Goal: Task Accomplishment & Management: Use online tool/utility

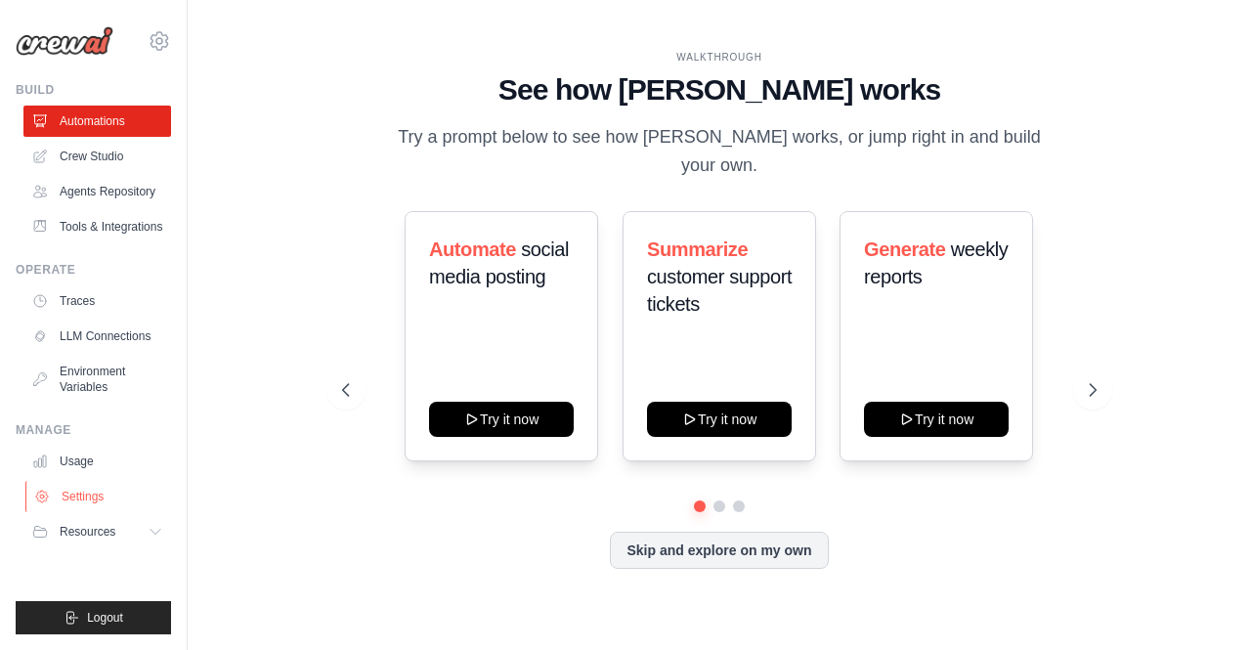
click at [90, 501] on link "Settings" at bounding box center [99, 496] width 148 height 31
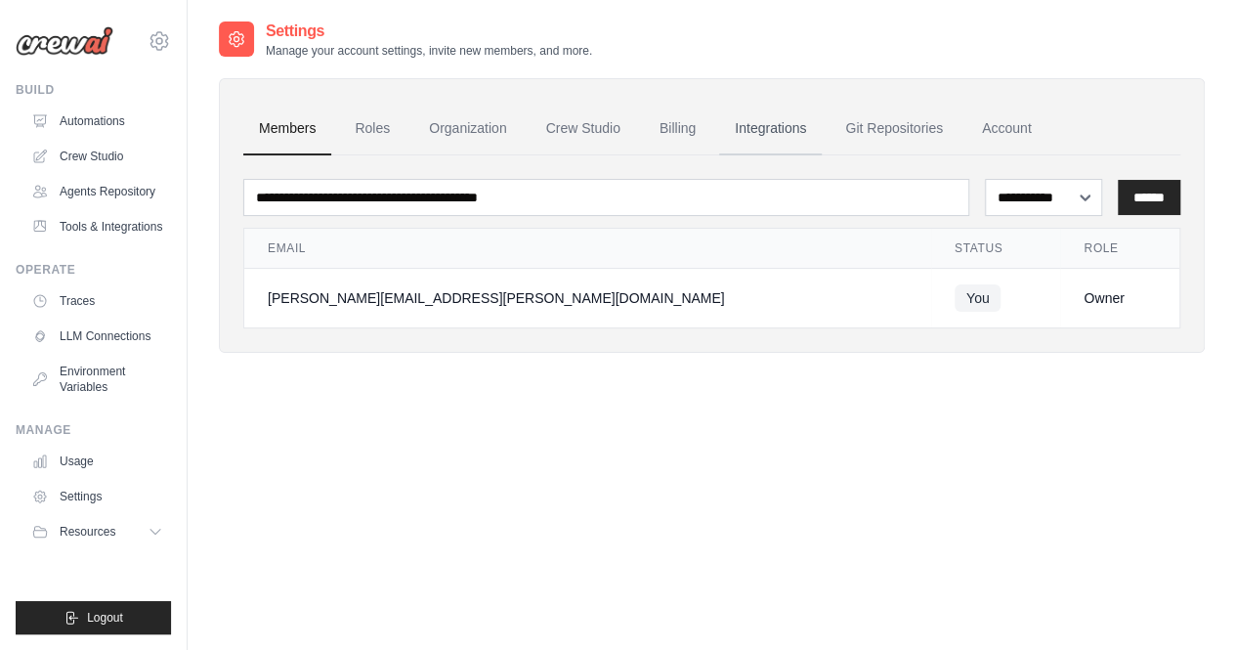
click at [786, 125] on link "Integrations" at bounding box center [770, 129] width 103 height 53
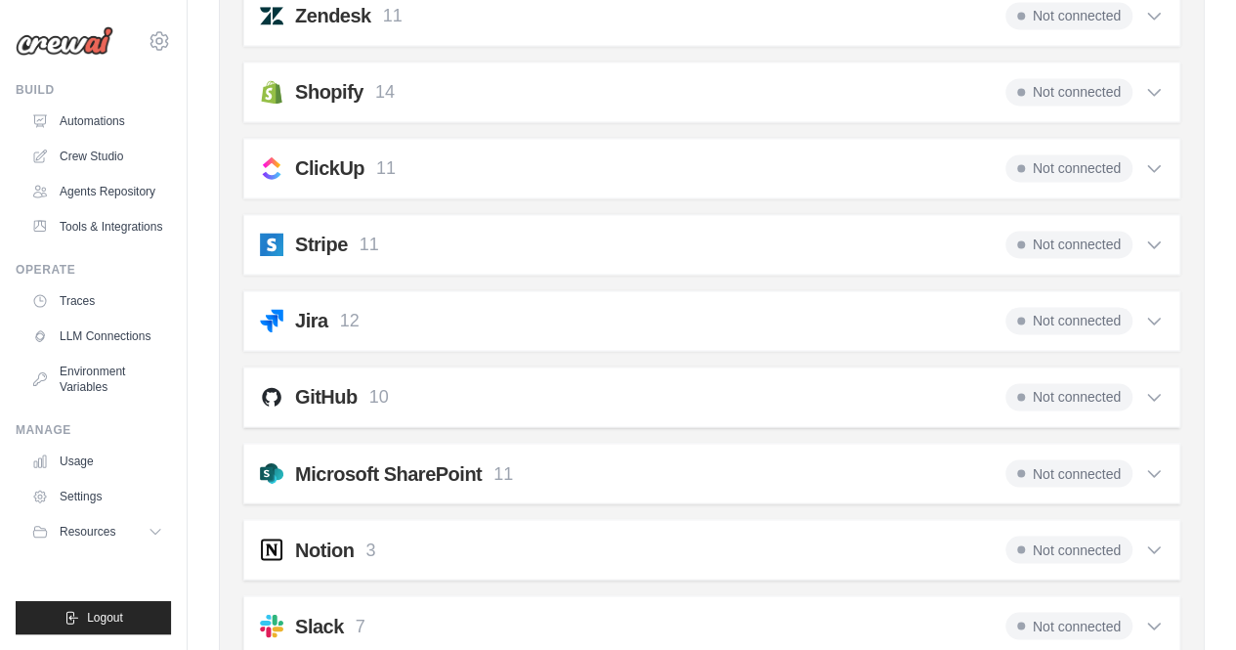
scroll to position [1432, 0]
click at [1047, 381] on span "Not connected" at bounding box center [1068, 394] width 127 height 27
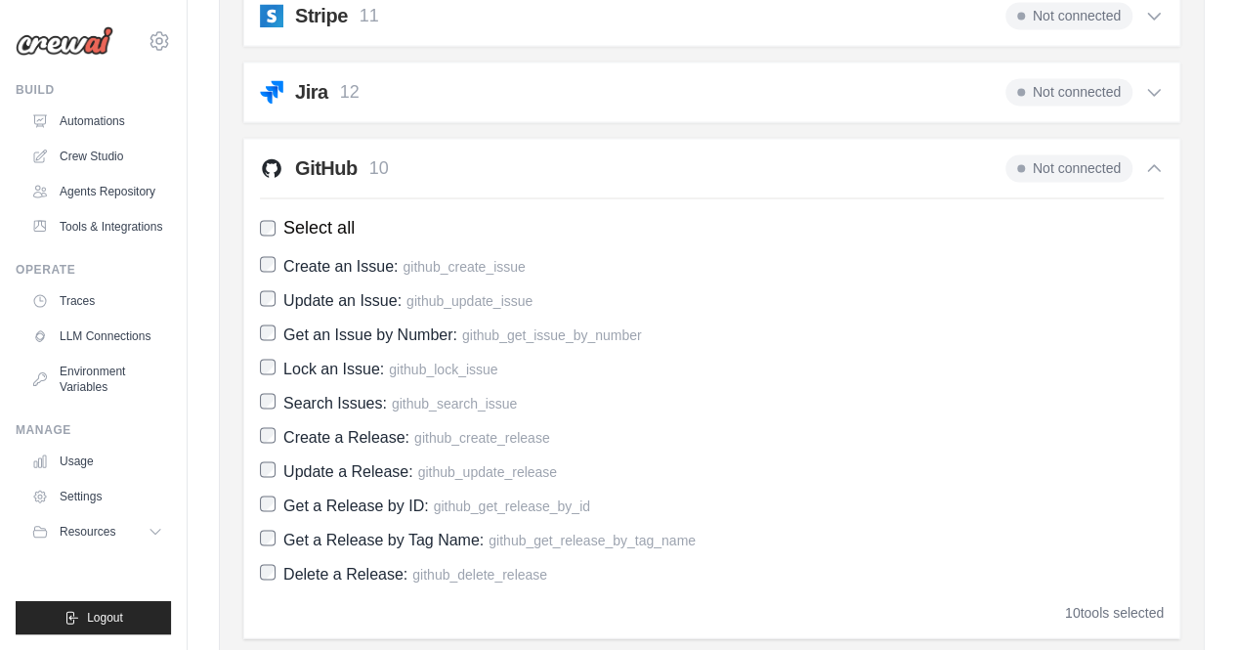
scroll to position [1659, 0]
click at [156, 542] on button "Resources" at bounding box center [99, 531] width 148 height 31
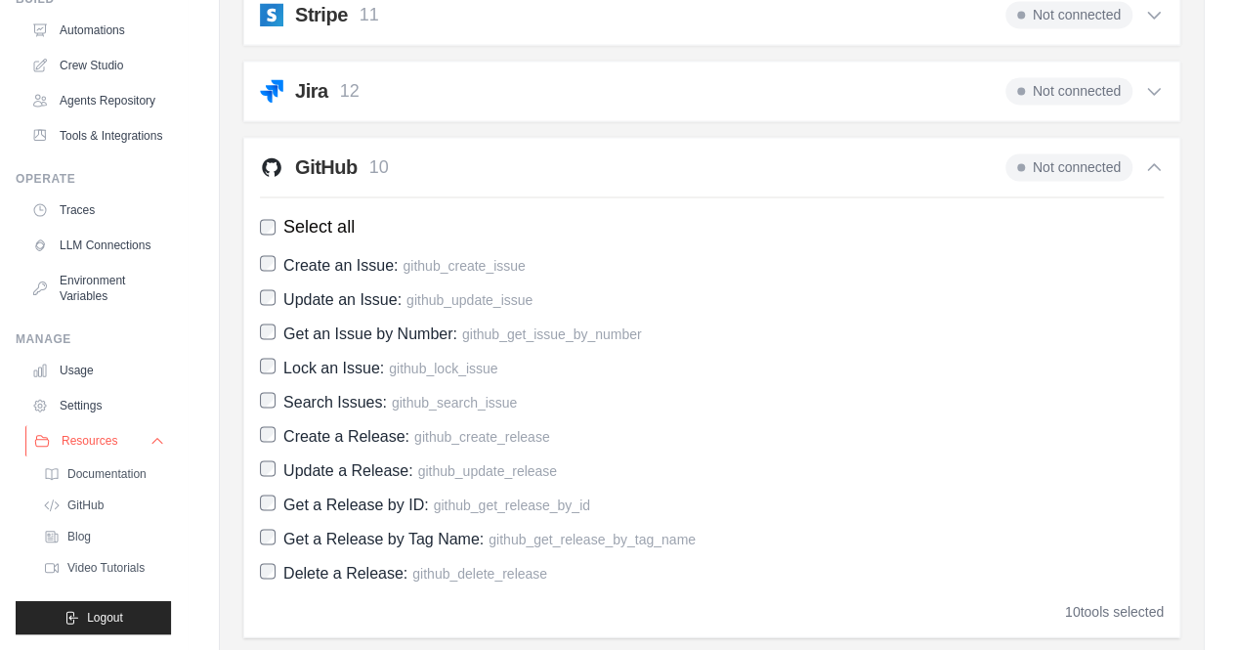
scroll to position [128, 0]
click at [92, 512] on span "GitHub" at bounding box center [87, 505] width 36 height 16
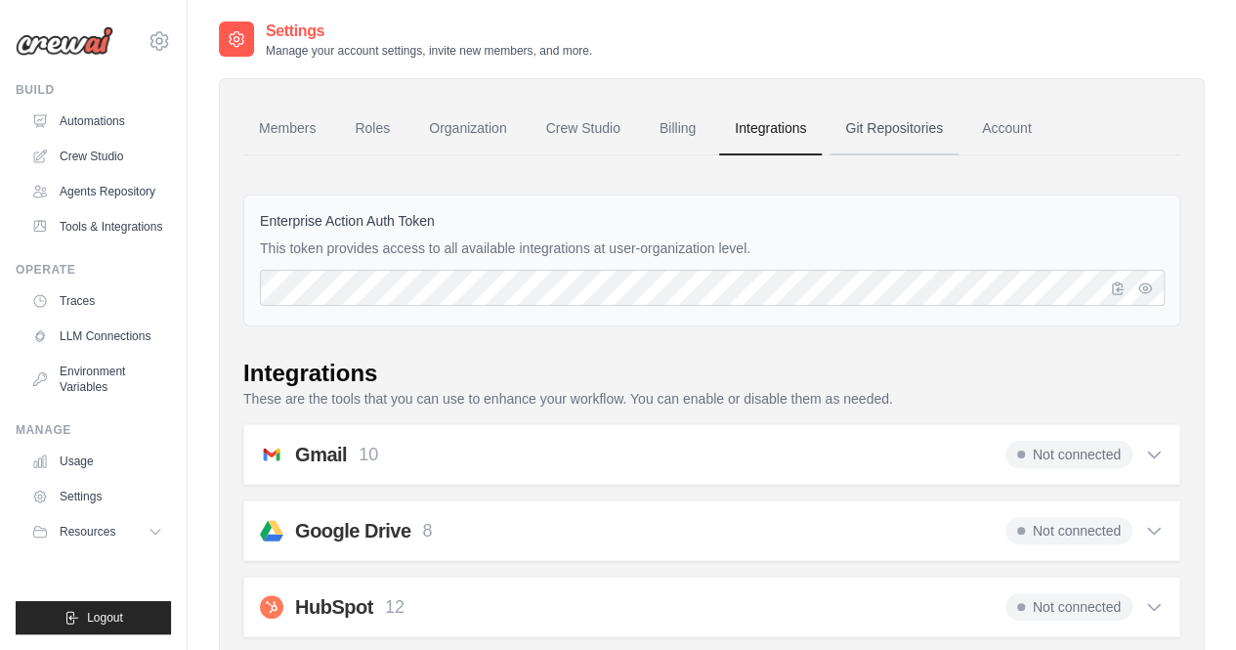
click at [864, 147] on link "Git Repositories" at bounding box center [894, 129] width 129 height 53
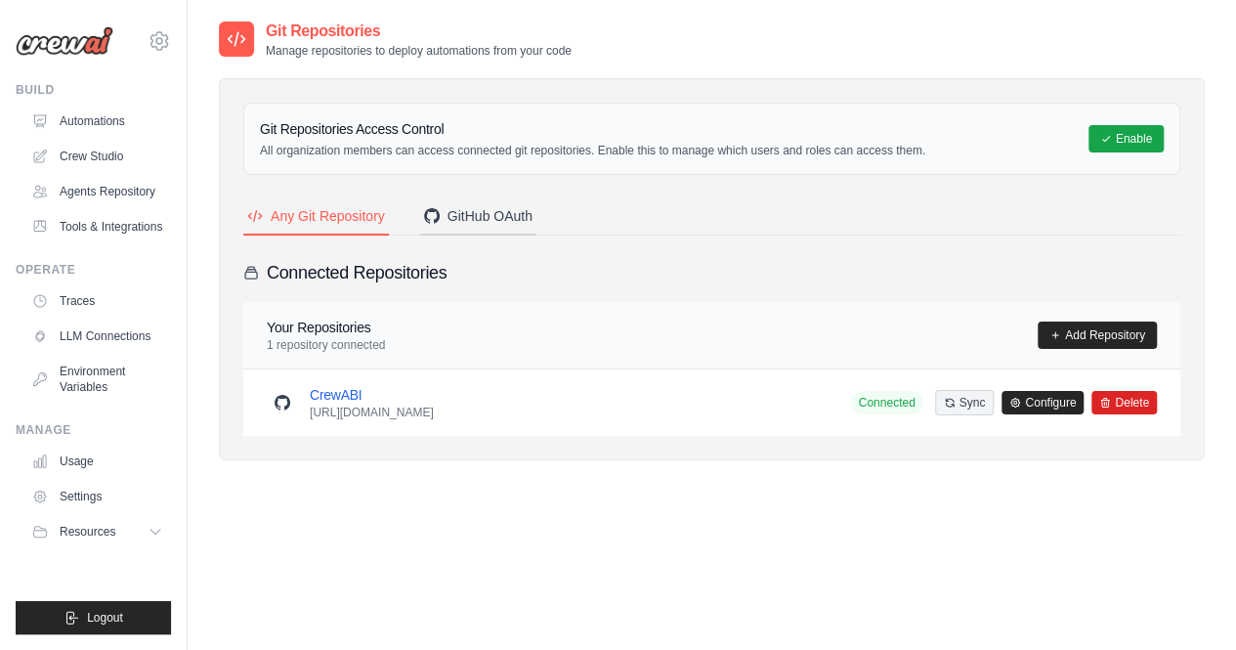
click at [474, 199] on button "GitHub OAuth" at bounding box center [478, 216] width 116 height 37
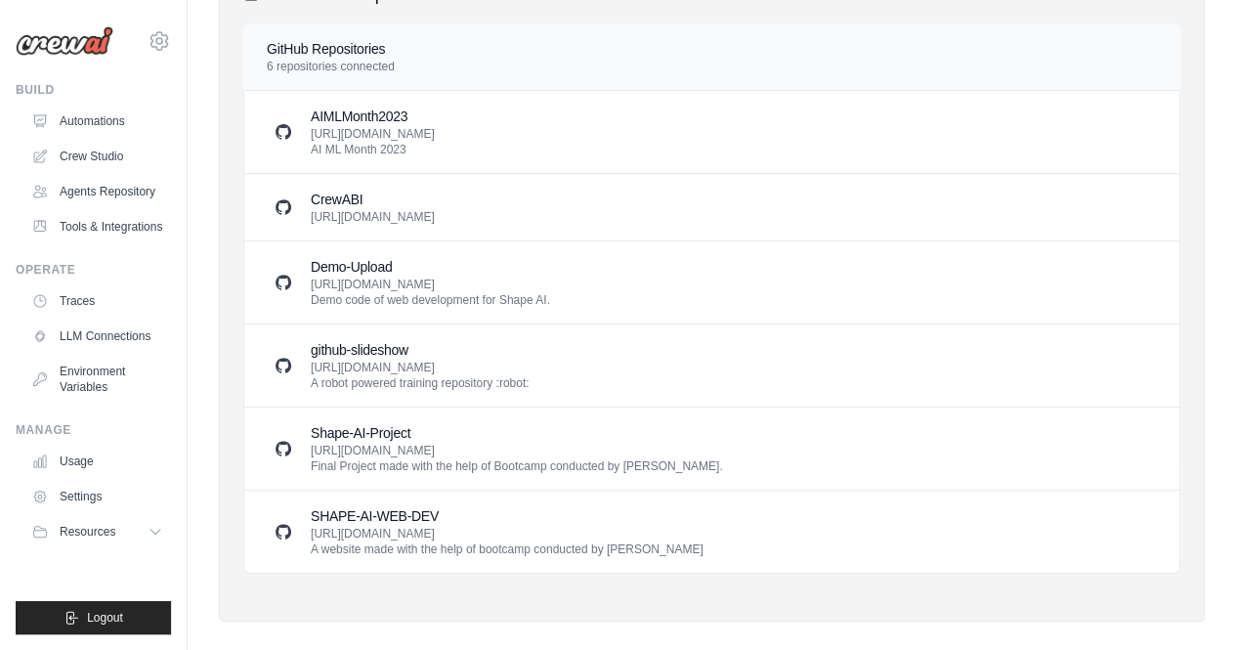
scroll to position [282, 0]
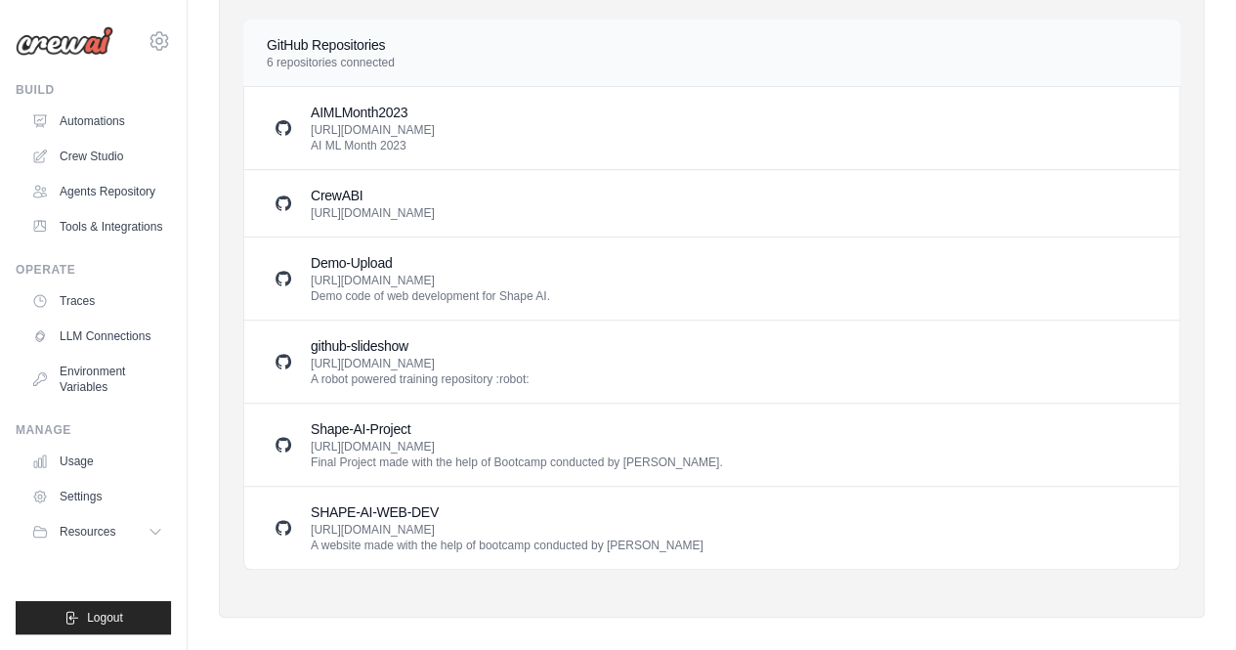
click at [334, 199] on h3 "CrewABI" at bounding box center [373, 196] width 124 height 20
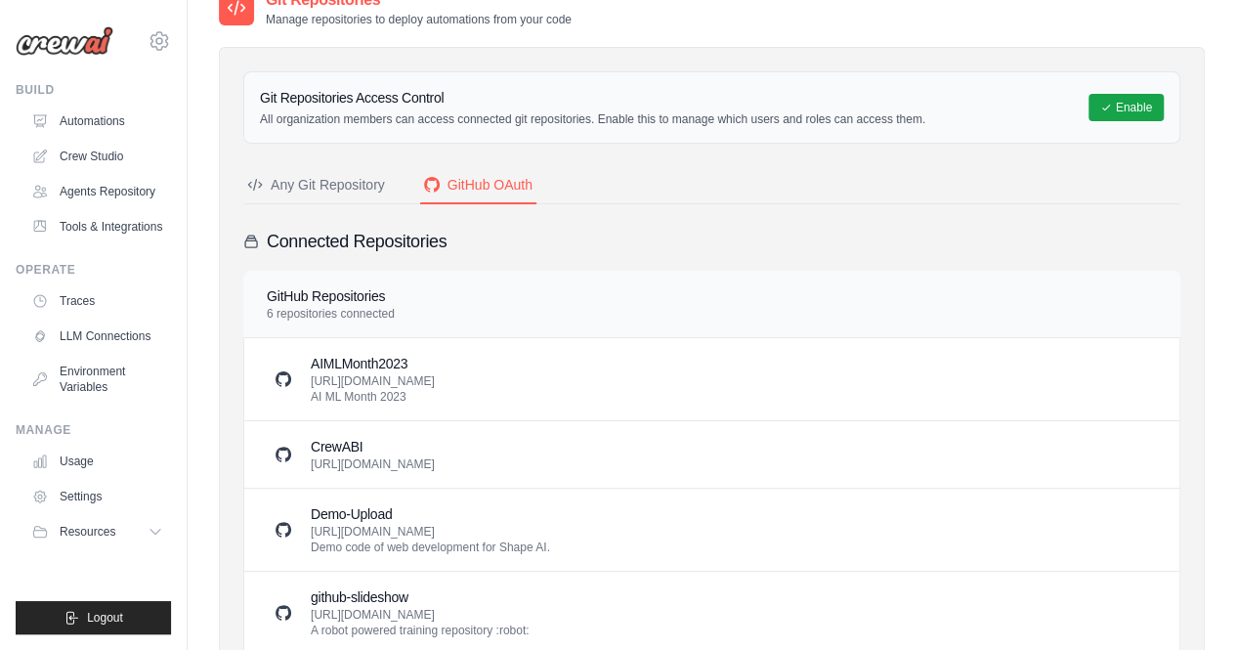
scroll to position [0, 0]
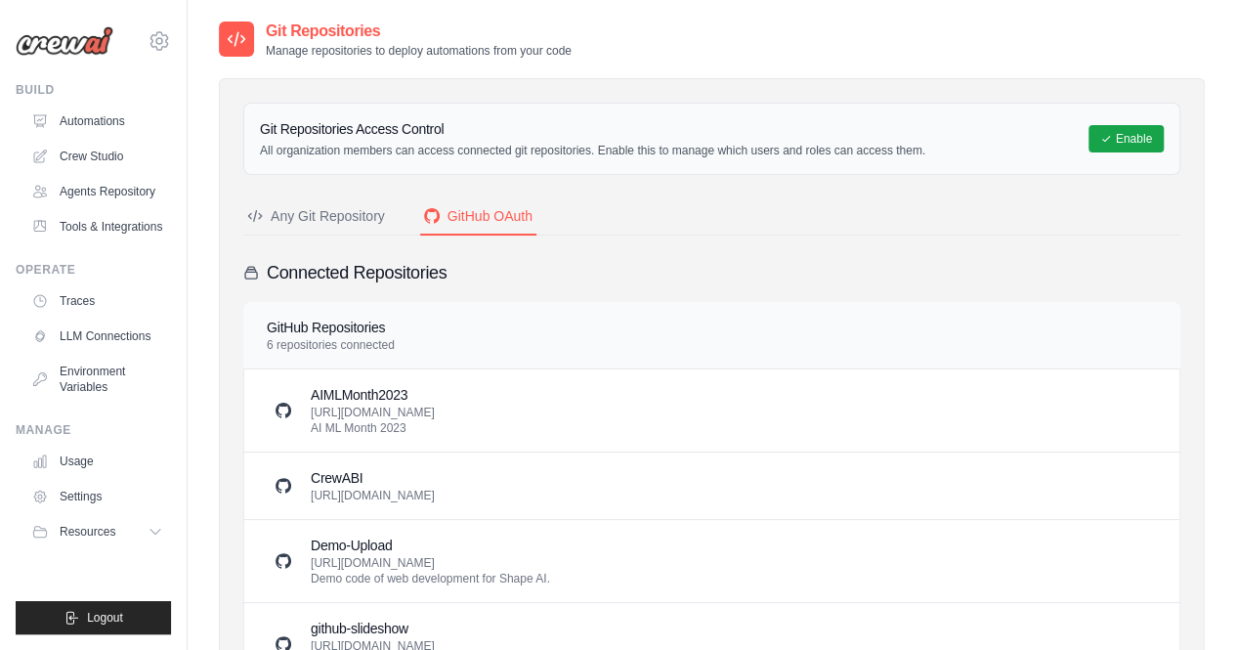
click at [332, 203] on button "Any Git Repository" at bounding box center [316, 216] width 146 height 37
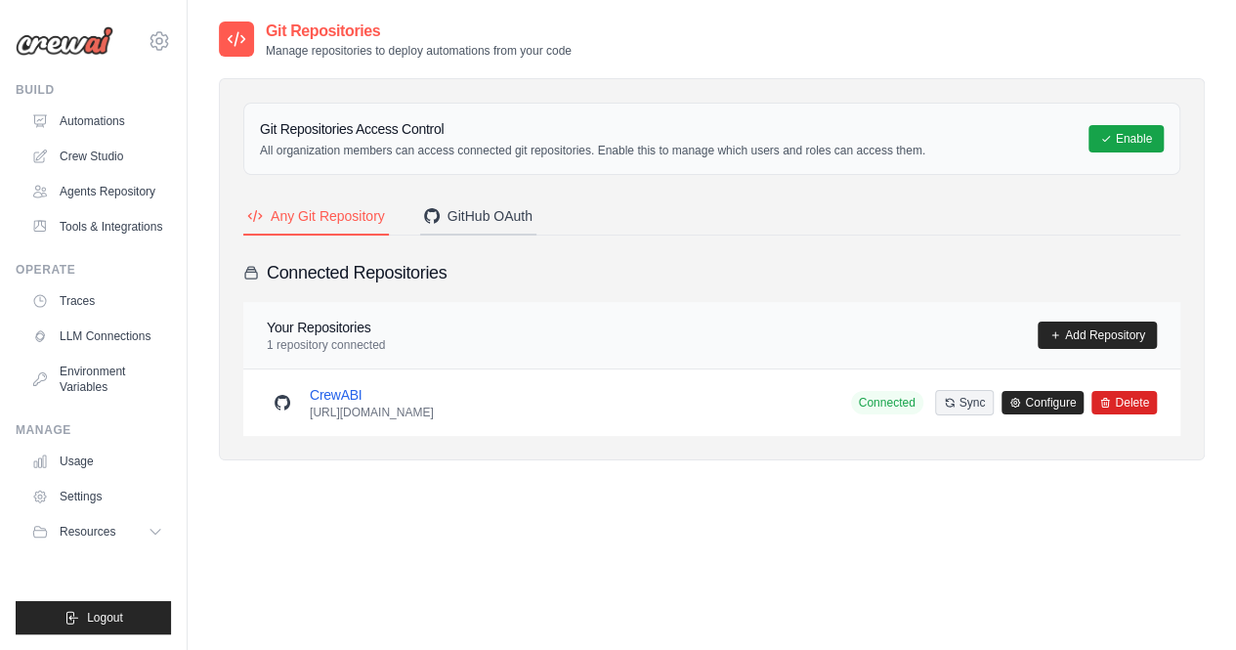
click at [485, 202] on button "GitHub OAuth" at bounding box center [478, 216] width 116 height 37
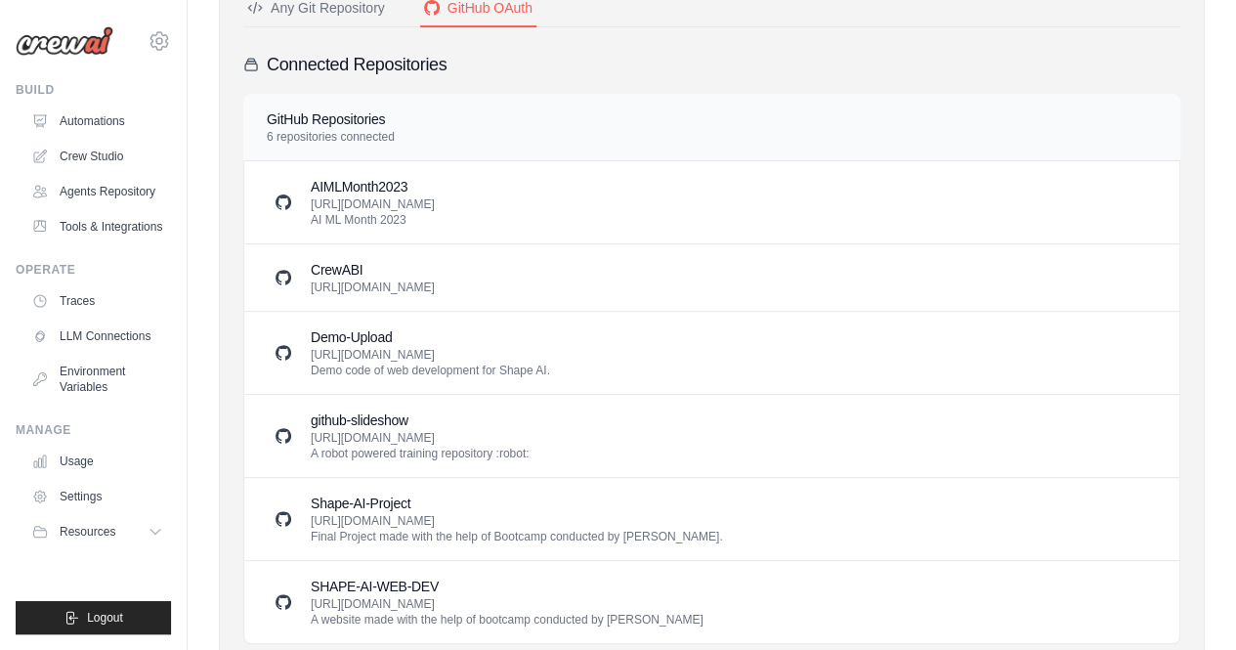
scroll to position [297, 0]
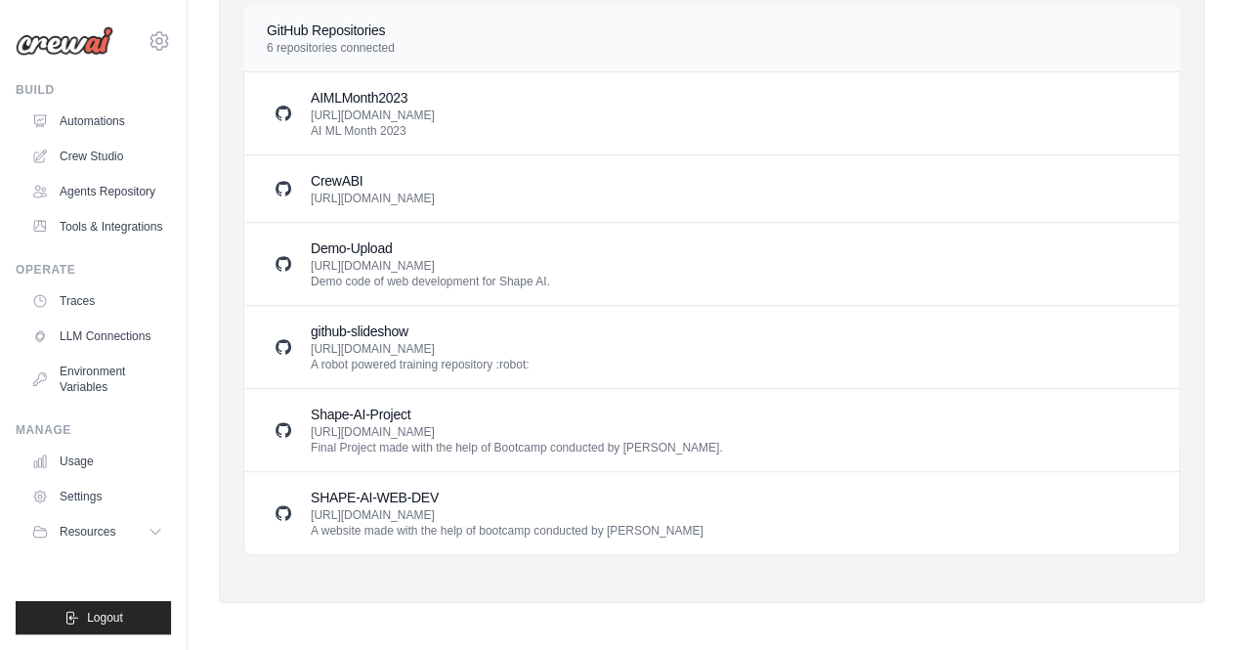
click at [342, 180] on h3 "CrewABI" at bounding box center [373, 181] width 124 height 20
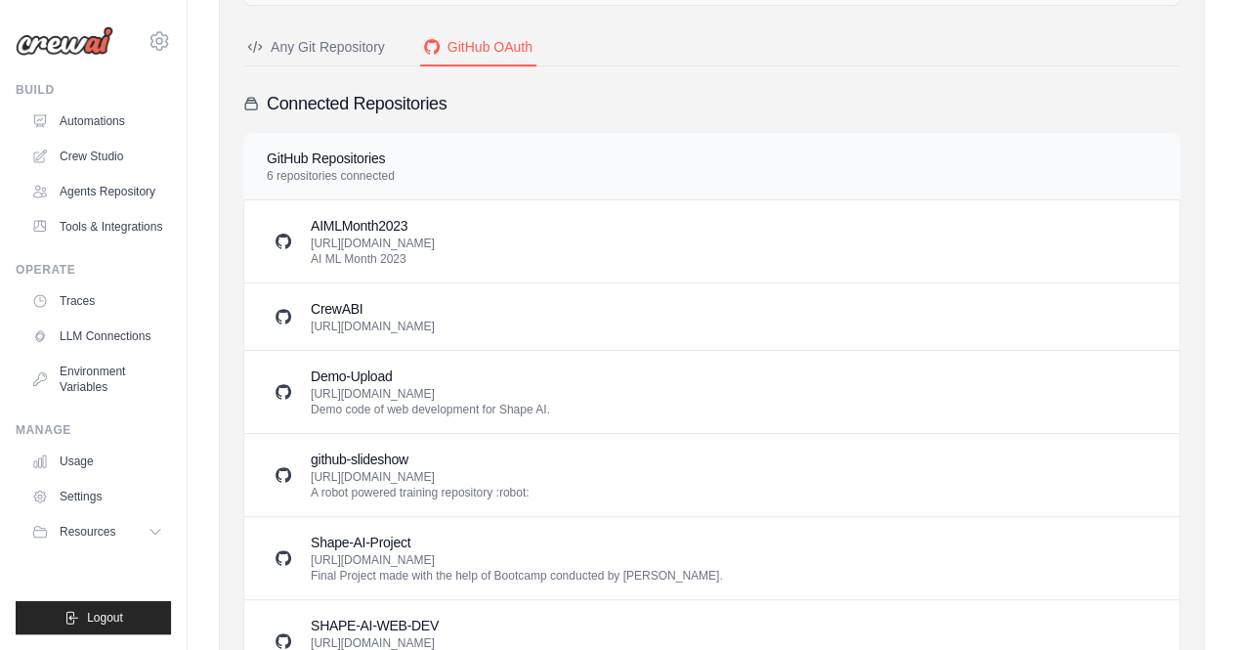
scroll to position [168, 0]
click at [84, 128] on link "Automations" at bounding box center [99, 121] width 148 height 31
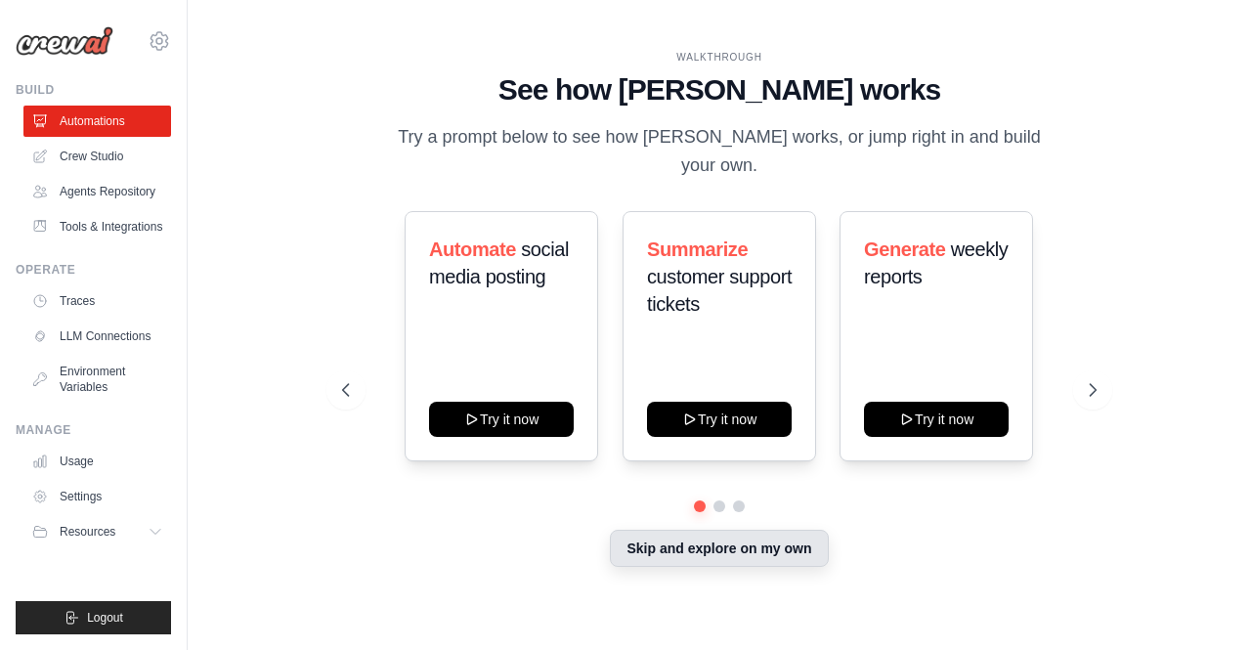
click at [727, 550] on button "Skip and explore on my own" at bounding box center [719, 548] width 218 height 37
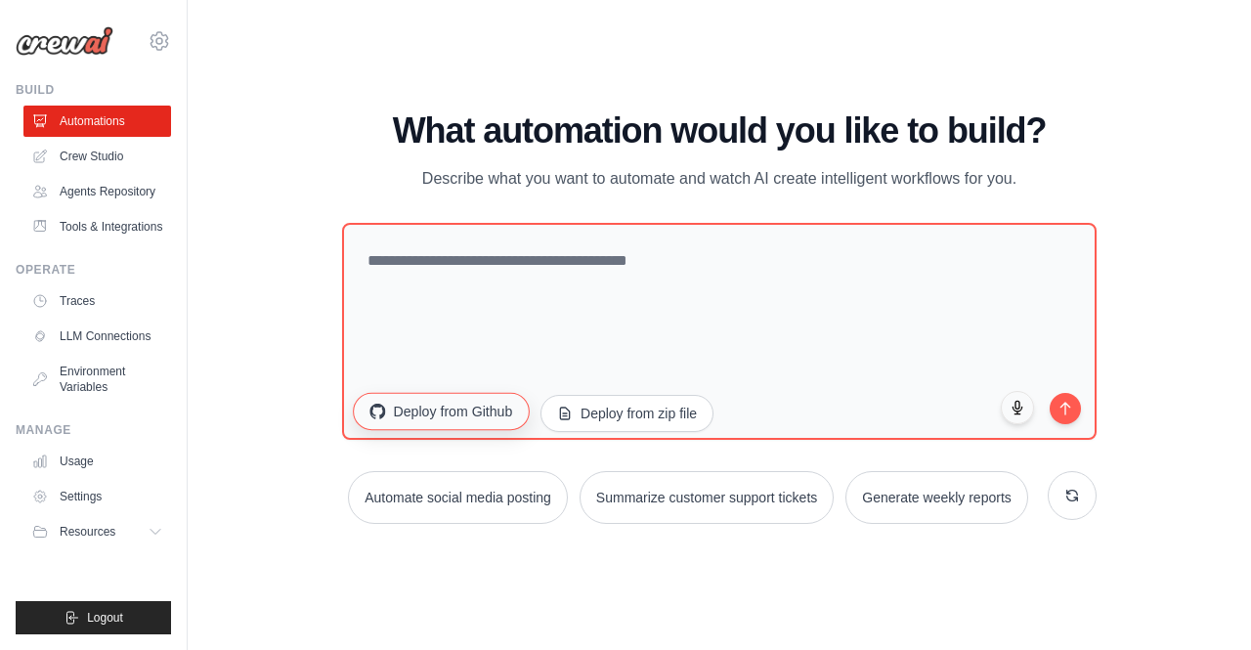
click at [459, 426] on button "Deploy from Github" at bounding box center [442, 410] width 176 height 37
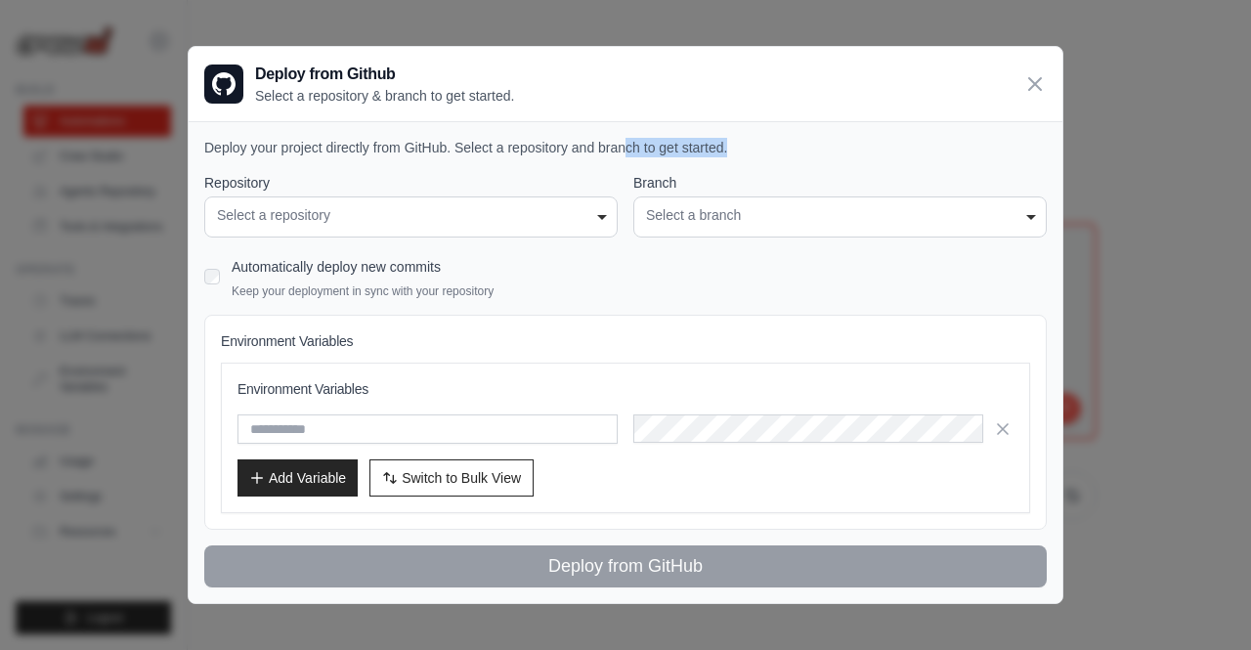
drag, startPoint x: 621, startPoint y: 153, endPoint x: 774, endPoint y: 152, distance: 152.4
click at [774, 152] on p "Deploy your project directly from GitHub. Select a repository and branch to get…" at bounding box center [625, 148] width 842 height 20
click at [375, 230] on div "**********" at bounding box center [410, 216] width 413 height 41
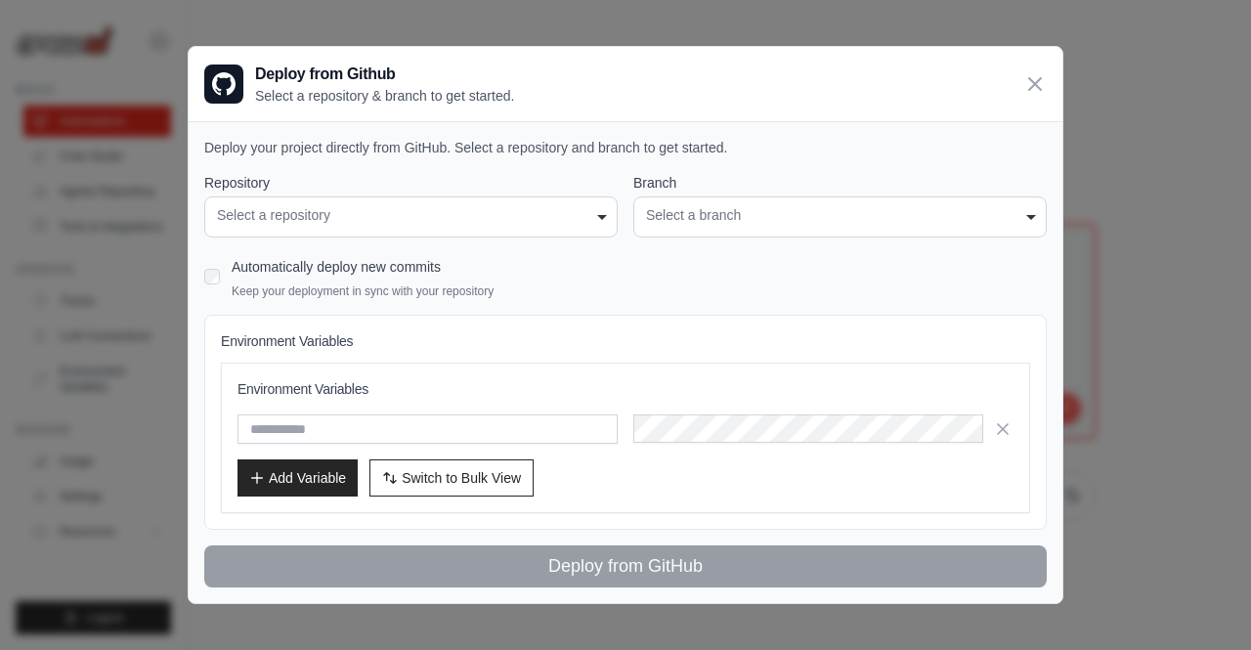
click at [375, 230] on div "**********" at bounding box center [410, 216] width 413 height 41
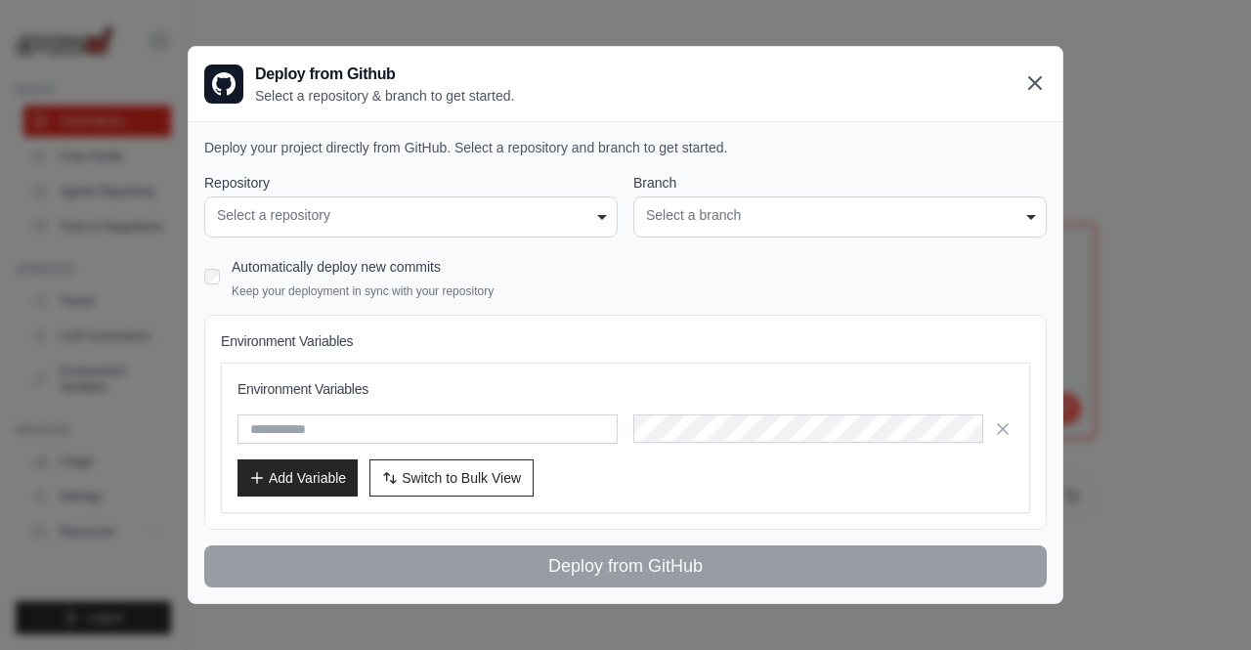
click at [1039, 89] on icon at bounding box center [1035, 83] width 12 height 12
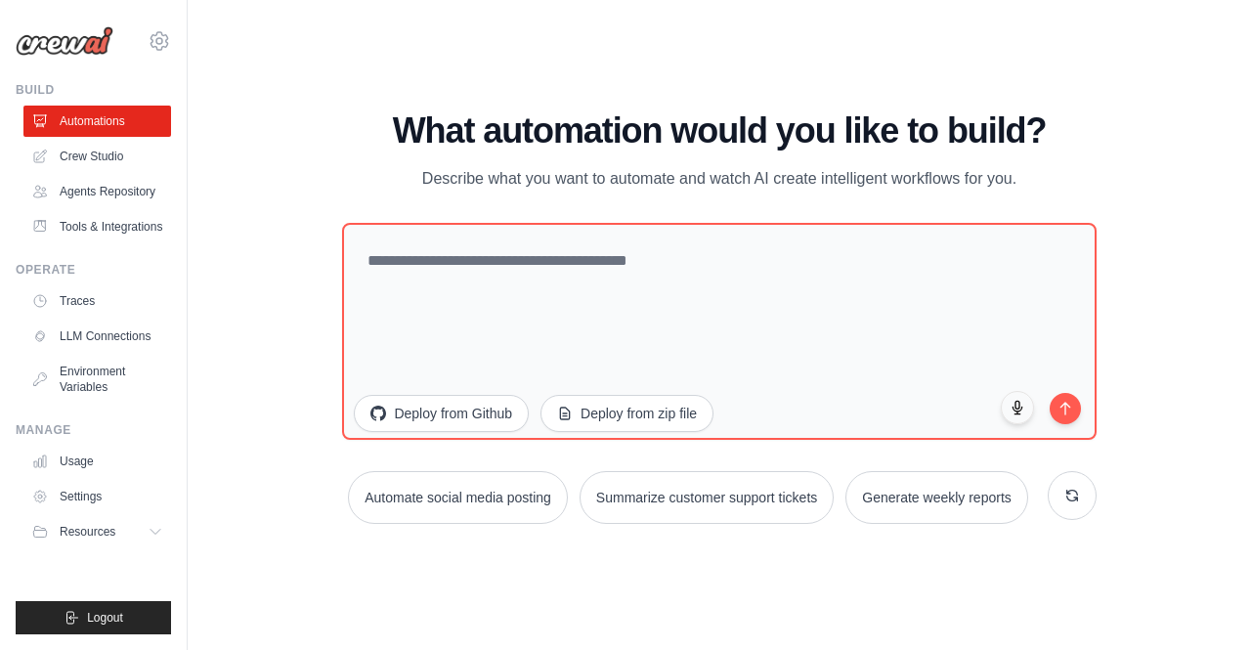
click at [560, 556] on div "WALKTHROUGH See how [PERSON_NAME] works Try a prompt below to see how [PERSON_N…" at bounding box center [719, 325] width 1001 height 611
click at [68, 144] on link "Crew Studio" at bounding box center [99, 156] width 148 height 31
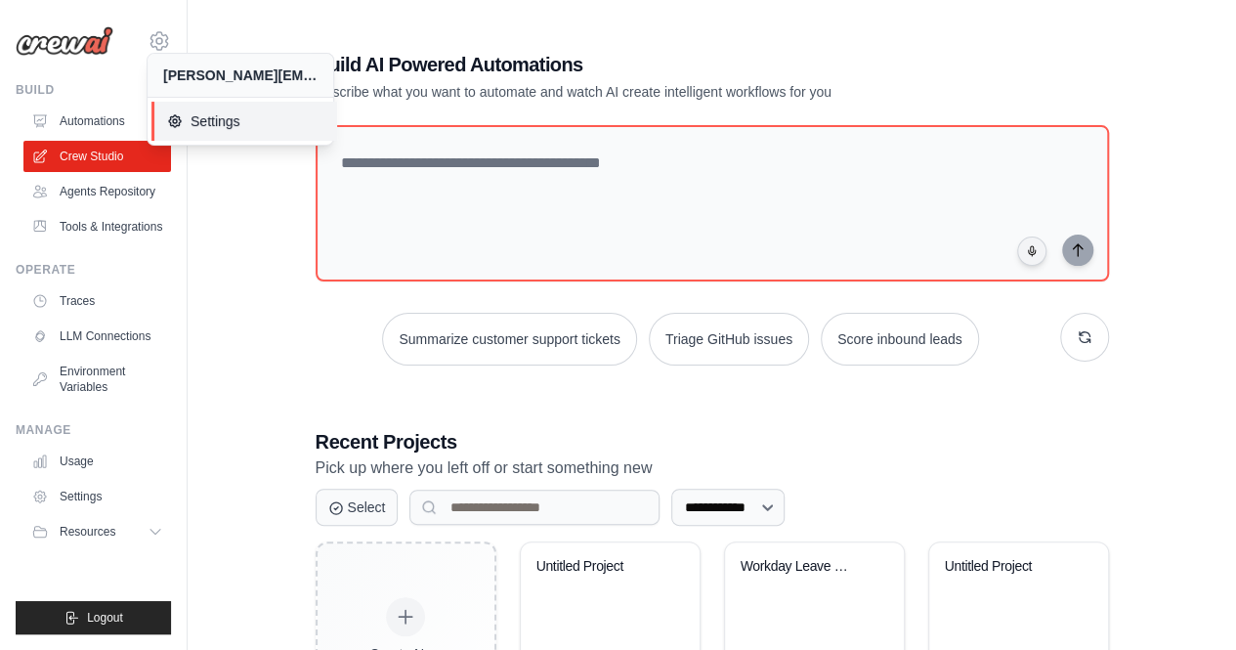
click at [213, 116] on span "Settings" at bounding box center [244, 121] width 154 height 20
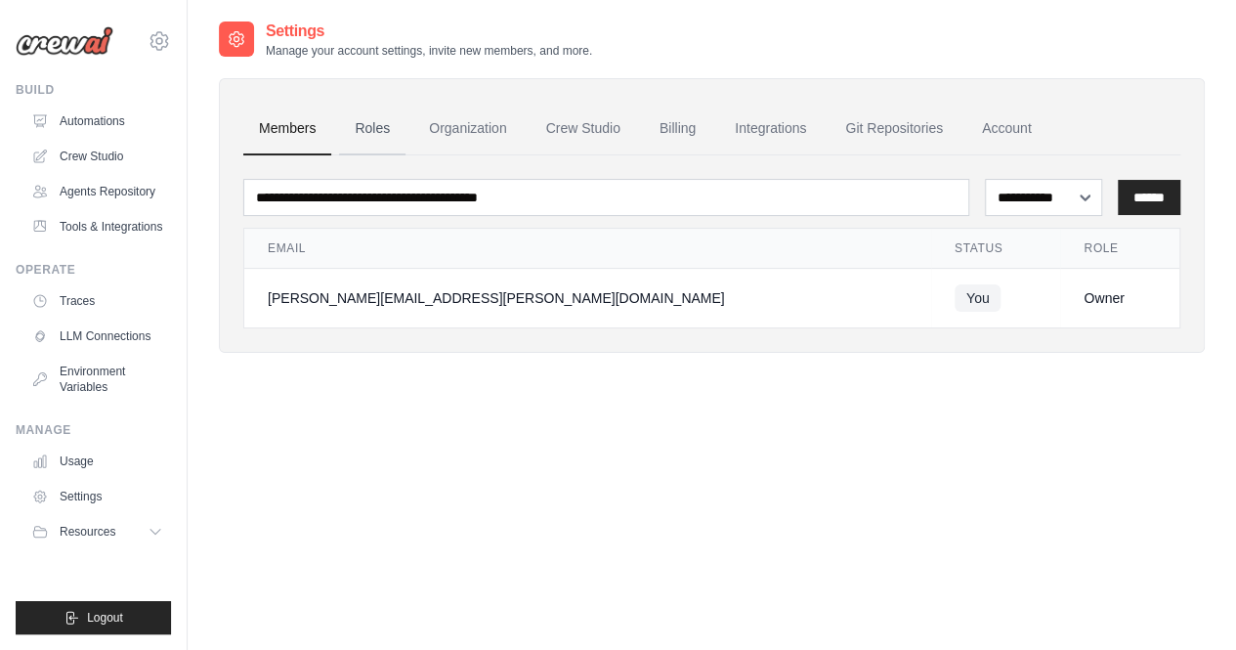
click at [364, 136] on link "Roles" at bounding box center [372, 129] width 66 height 53
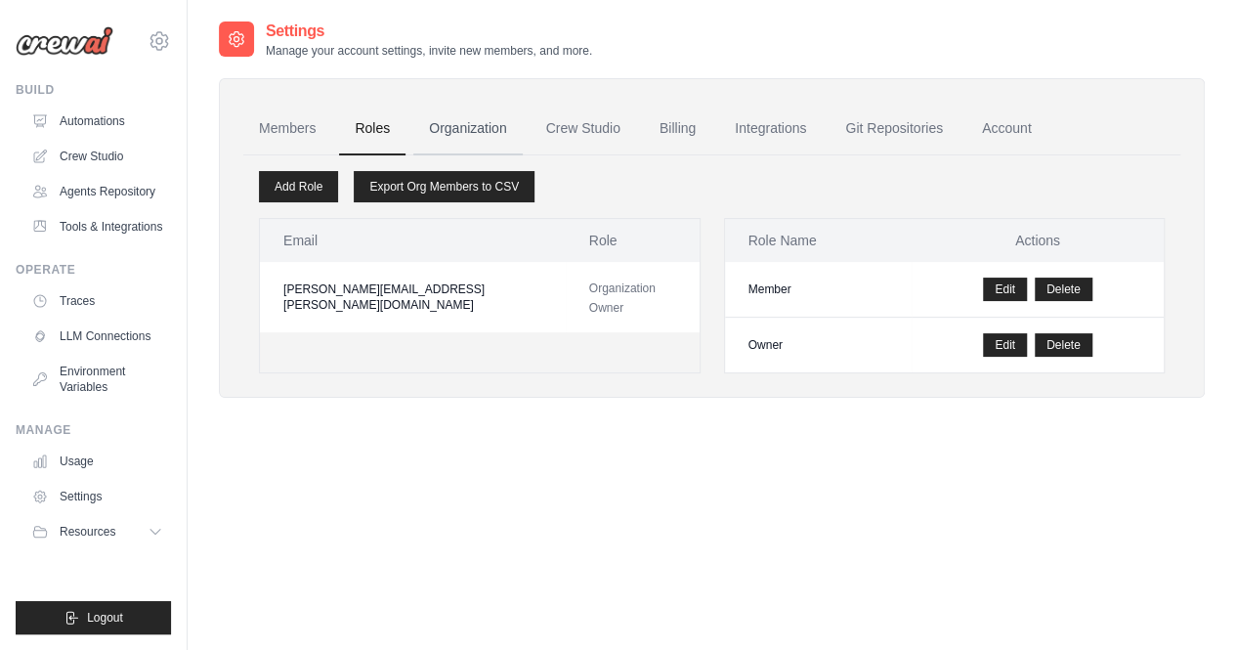
click at [457, 134] on link "Organization" at bounding box center [467, 129] width 108 height 53
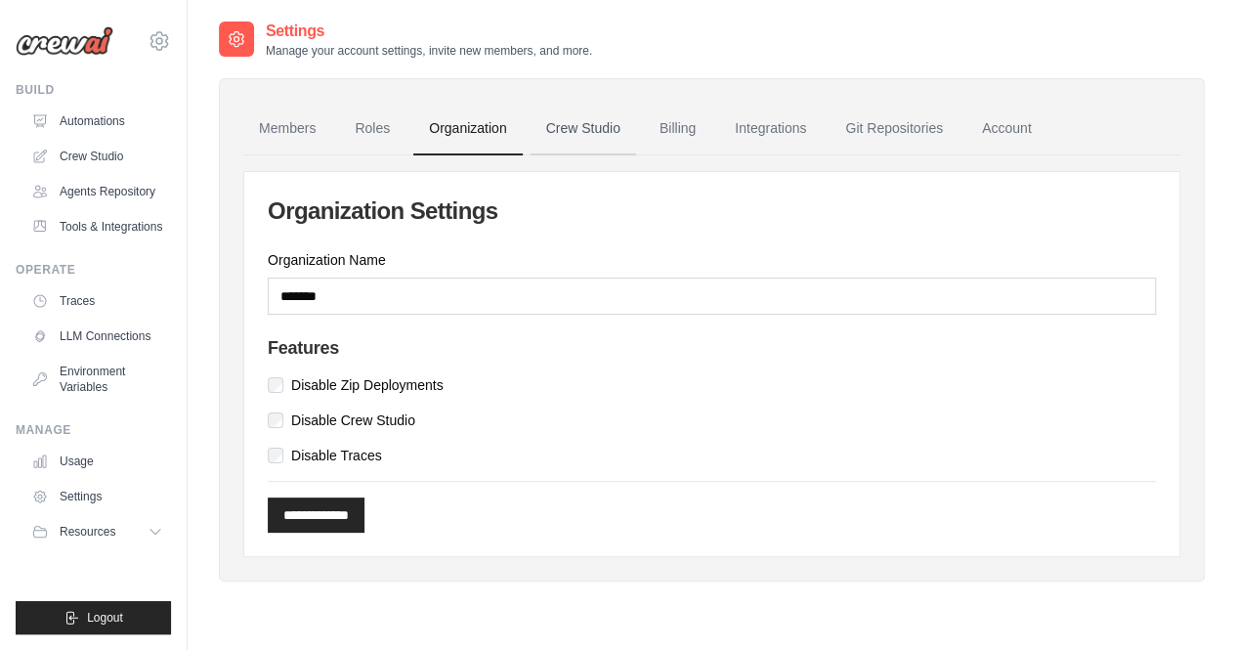
click at [575, 136] on link "Crew Studio" at bounding box center [584, 129] width 106 height 53
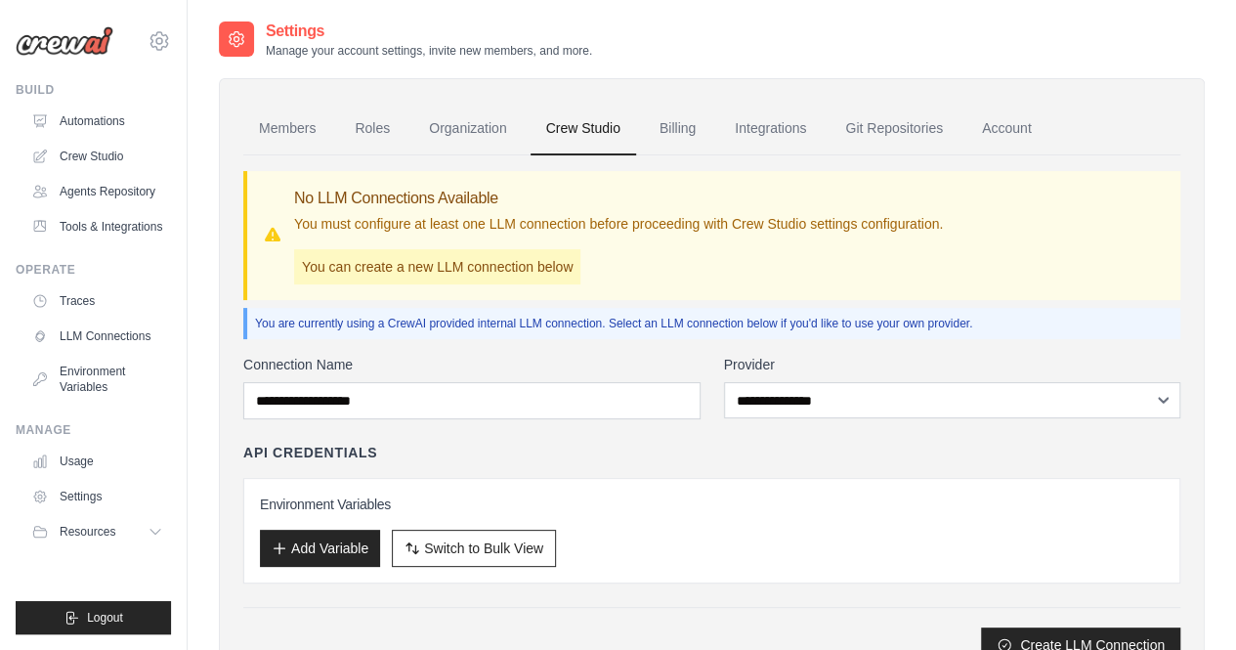
click at [673, 127] on link "Billing" at bounding box center [677, 129] width 67 height 53
click at [741, 121] on link "Integrations" at bounding box center [770, 129] width 103 height 53
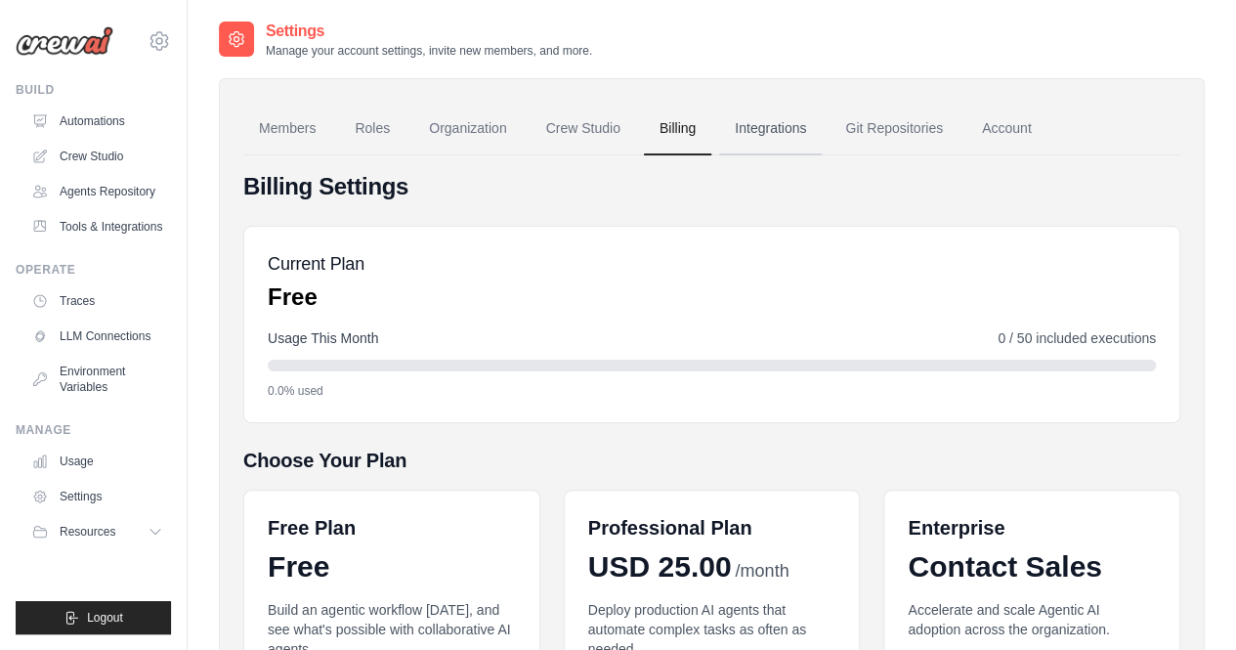
click at [765, 128] on link "Integrations" at bounding box center [770, 129] width 103 height 53
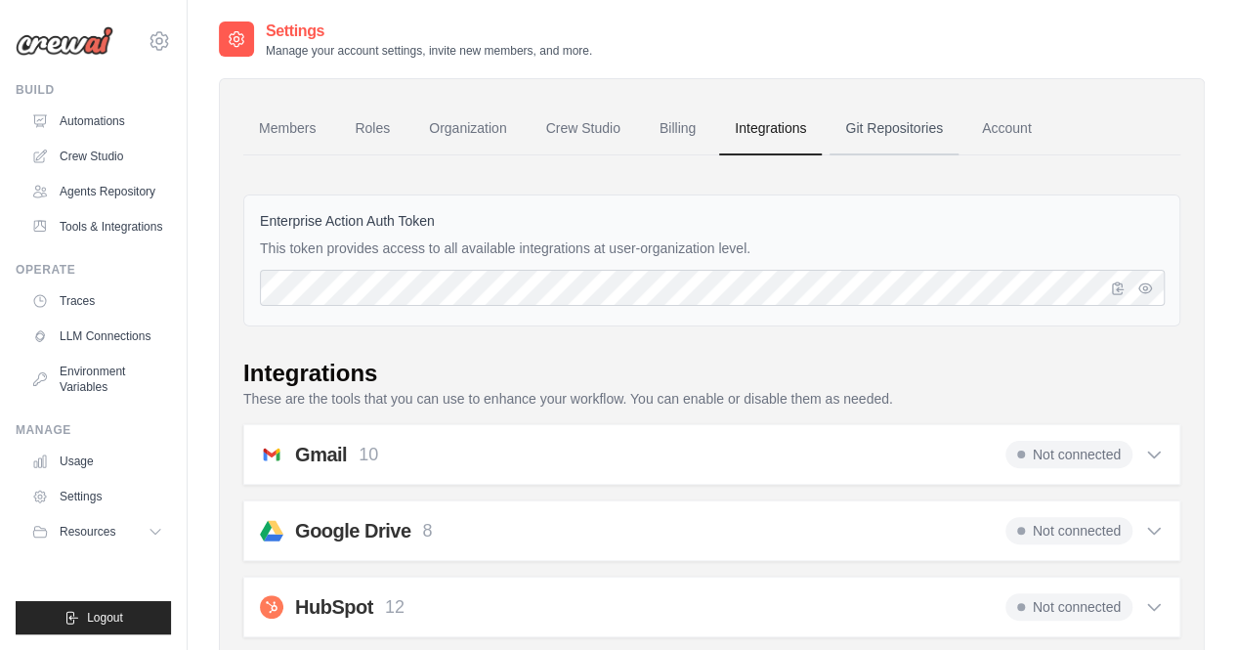
click at [889, 107] on link "Git Repositories" at bounding box center [894, 129] width 129 height 53
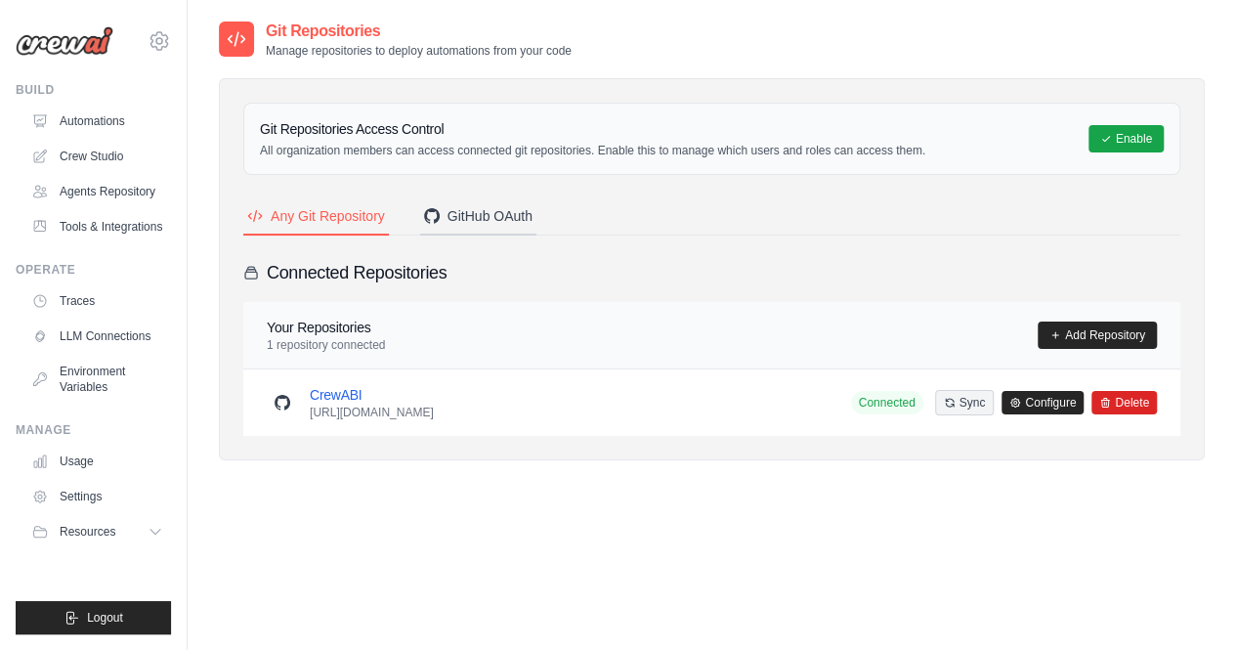
click at [443, 206] on div "GitHub OAuth" at bounding box center [478, 216] width 108 height 20
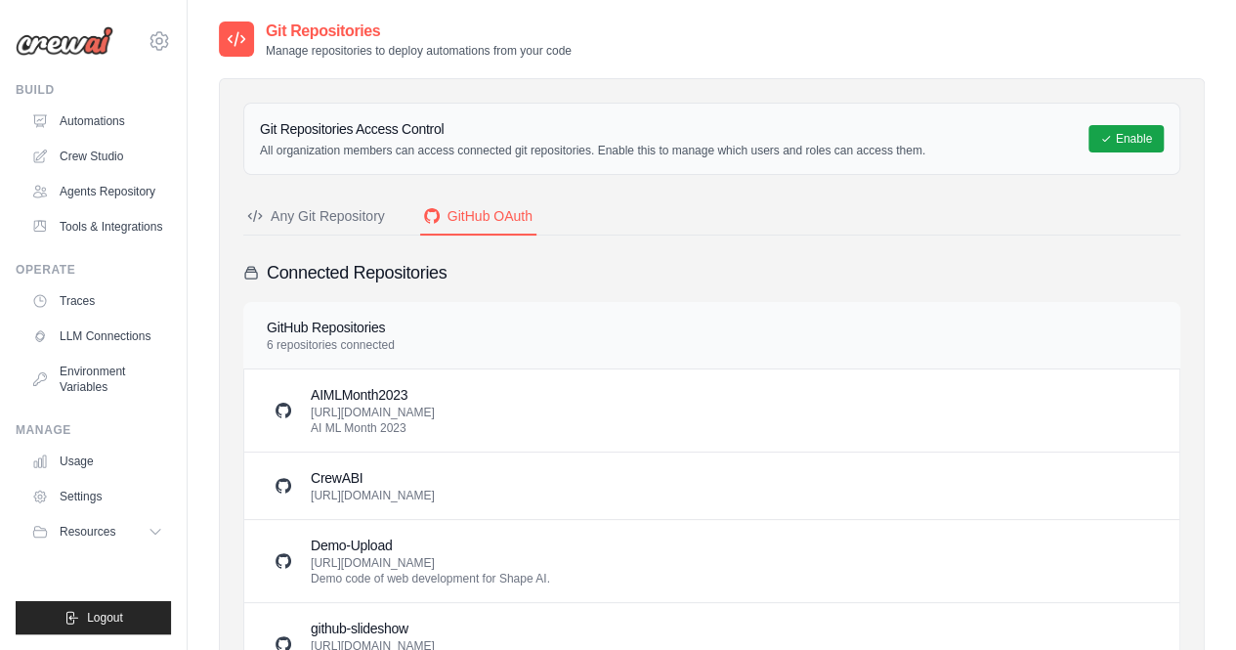
click at [385, 212] on button "Any Git Repository" at bounding box center [316, 216] width 146 height 37
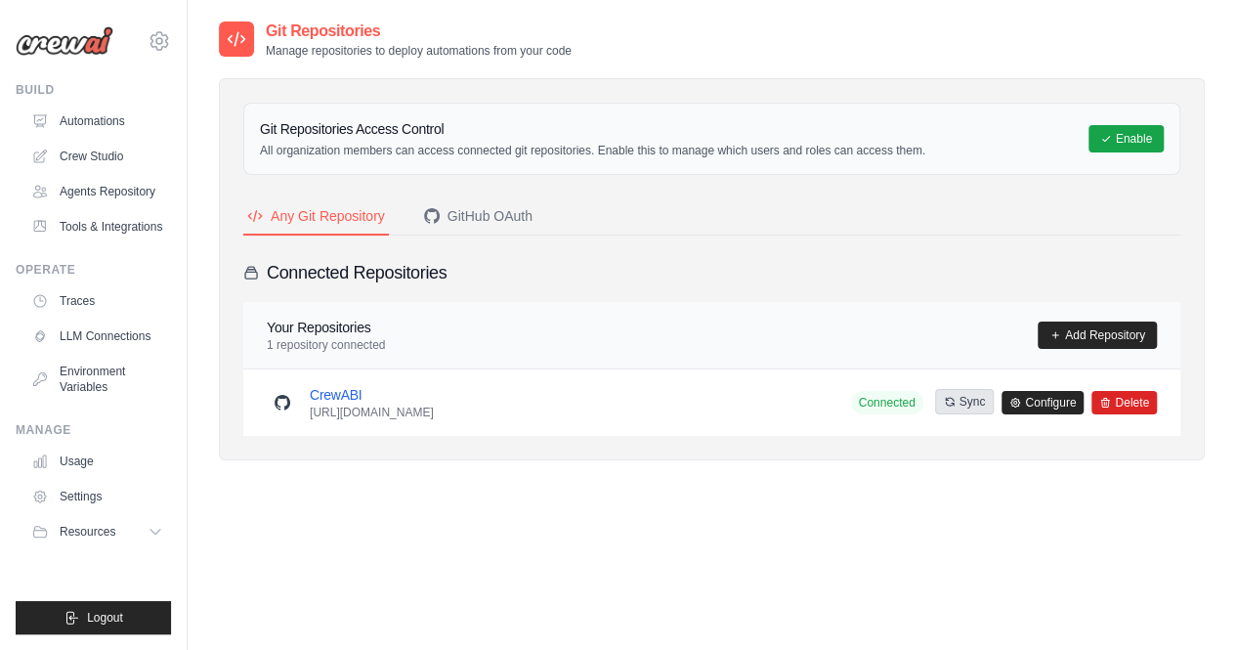
click at [975, 397] on button "Sync" at bounding box center [965, 401] width 60 height 25
click at [783, 452] on div "Git Repositories Access Control All organization members can access connected g…" at bounding box center [712, 269] width 986 height 382
click at [512, 214] on div "GitHub OAuth" at bounding box center [478, 216] width 108 height 20
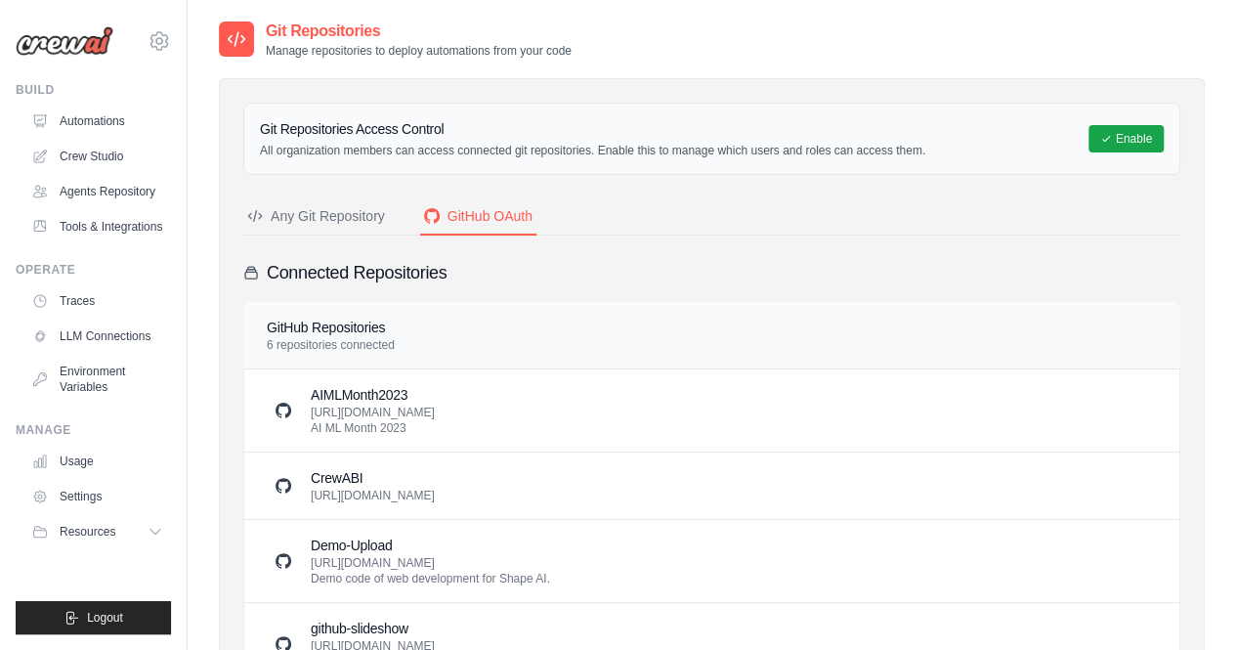
click at [340, 196] on div "Git Repositories Access Control All organization members can access connected g…" at bounding box center [711, 477] width 937 height 749
click at [338, 203] on button "Any Git Repository" at bounding box center [316, 216] width 146 height 37
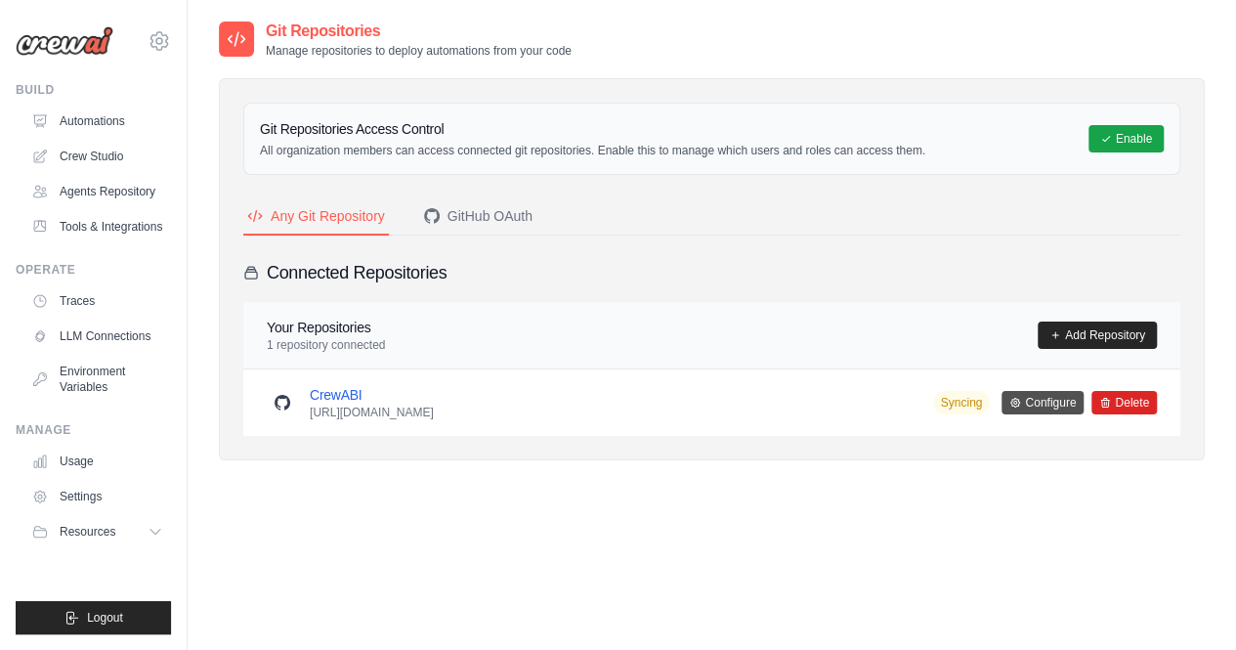
click at [1036, 402] on link "Configure" at bounding box center [1043, 402] width 82 height 23
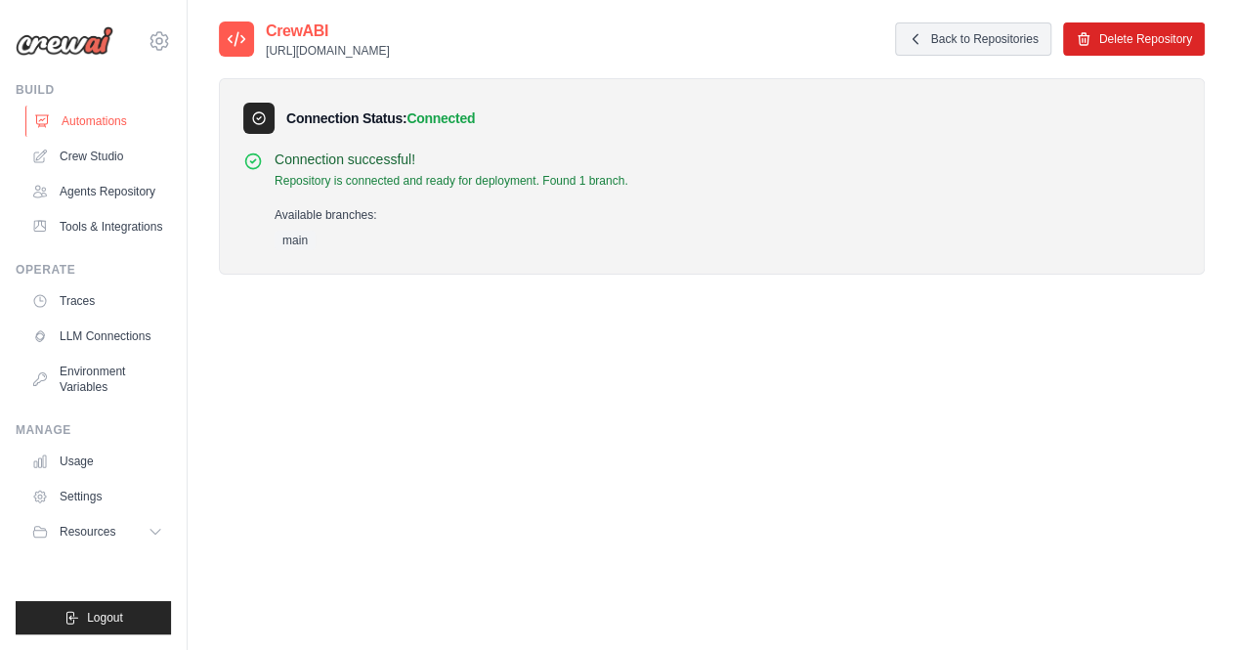
click at [92, 125] on link "Automations" at bounding box center [99, 121] width 148 height 31
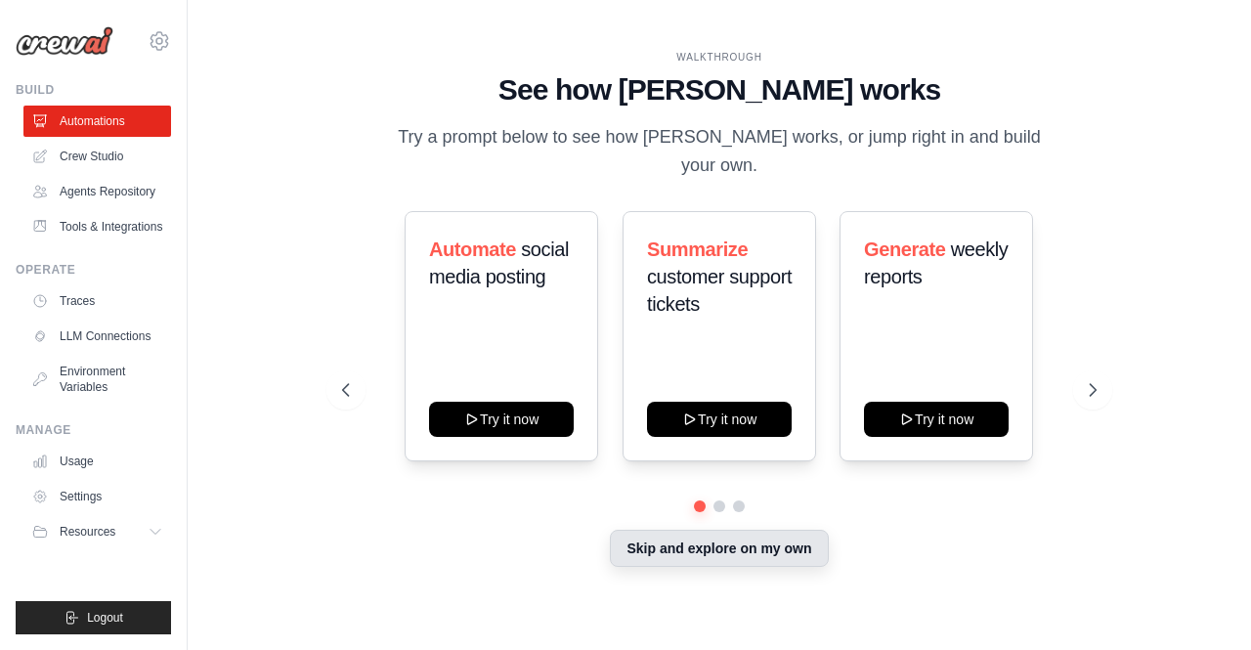
click at [672, 542] on button "Skip and explore on my own" at bounding box center [719, 548] width 218 height 37
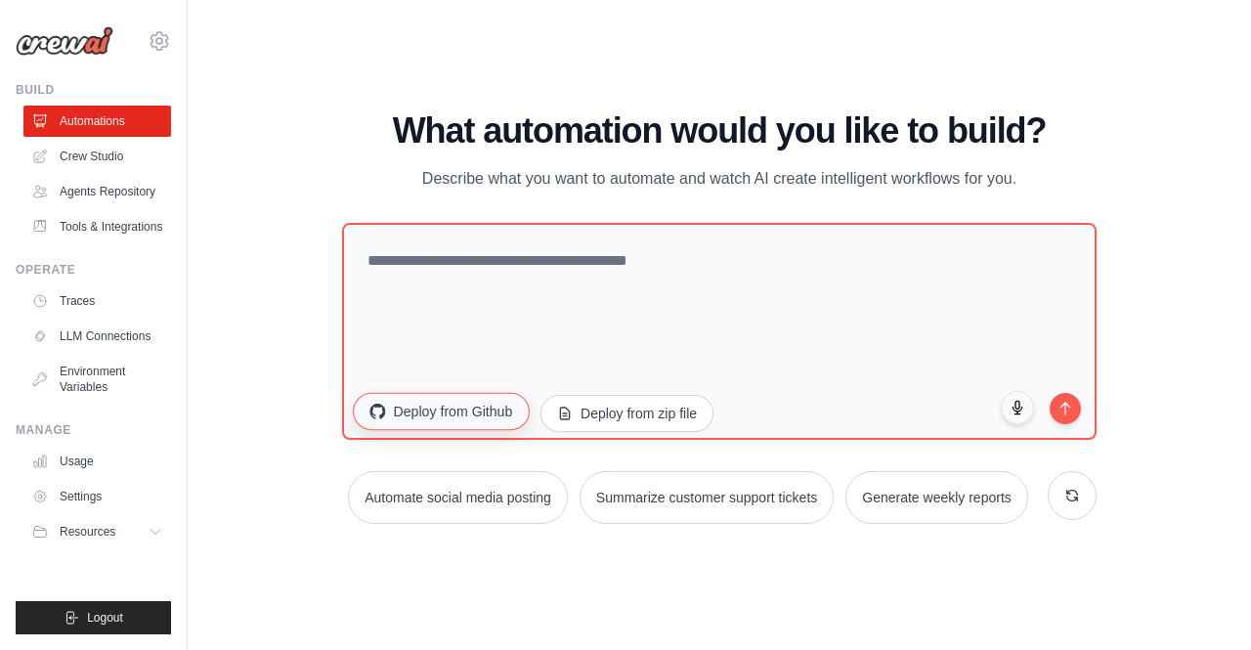
click at [431, 421] on button "Deploy from Github" at bounding box center [442, 410] width 176 height 37
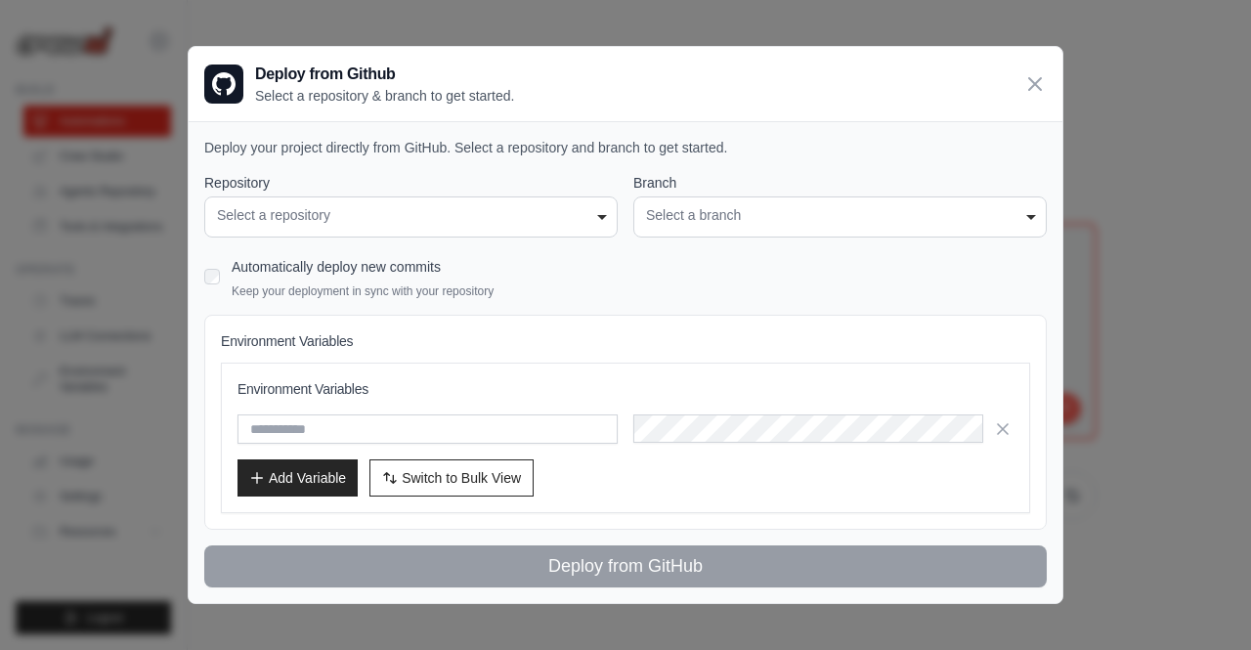
click at [526, 200] on div "**********" at bounding box center [410, 216] width 413 height 41
click at [692, 200] on div "**********" at bounding box center [839, 216] width 413 height 41
click at [561, 192] on label "Repository" at bounding box center [410, 183] width 413 height 20
click at [0, 0] on select "**********" at bounding box center [0, 0] width 0 height 0
click at [566, 198] on div "**********" at bounding box center [410, 216] width 413 height 41
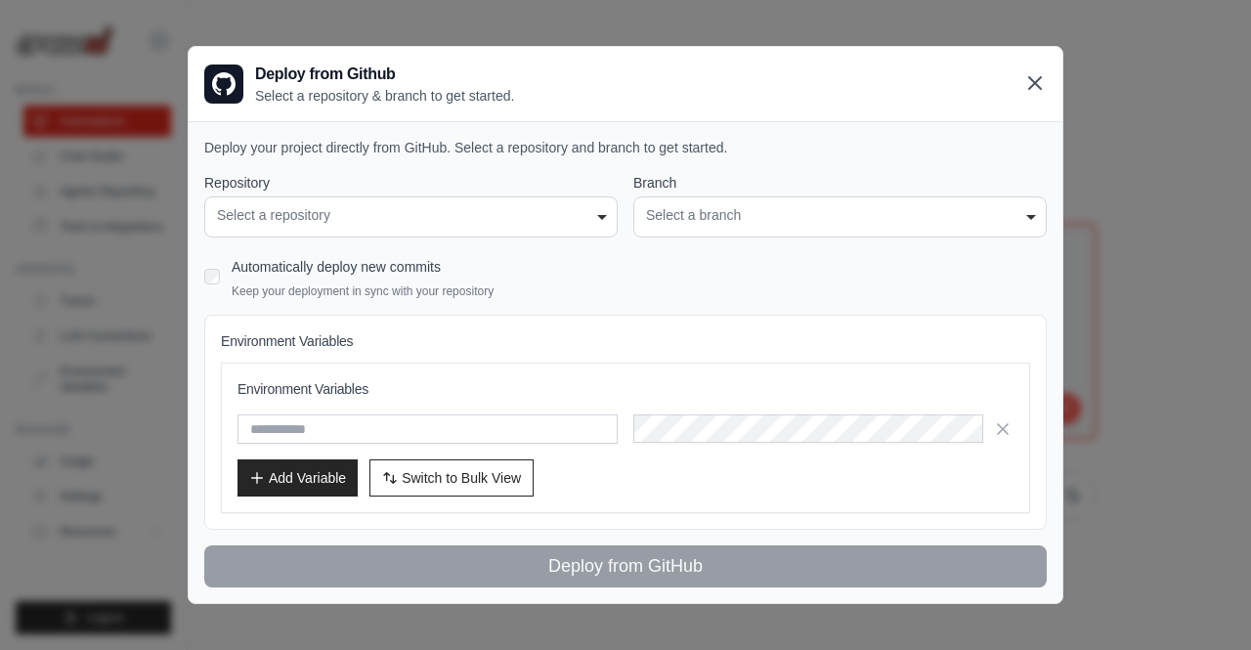
click at [1038, 89] on icon at bounding box center [1035, 83] width 12 height 12
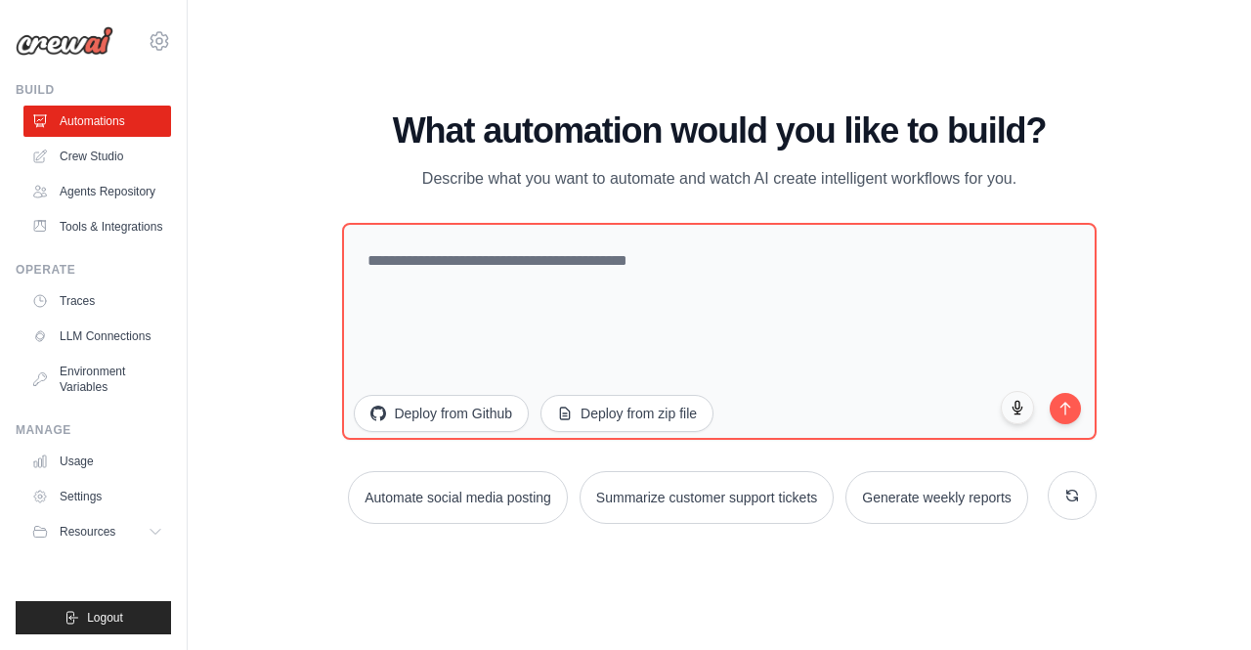
click at [304, 412] on div "WALKTHROUGH See how [PERSON_NAME] works Try a prompt below to see how [PERSON_N…" at bounding box center [719, 325] width 1001 height 611
